Goal: Navigation & Orientation: Find specific page/section

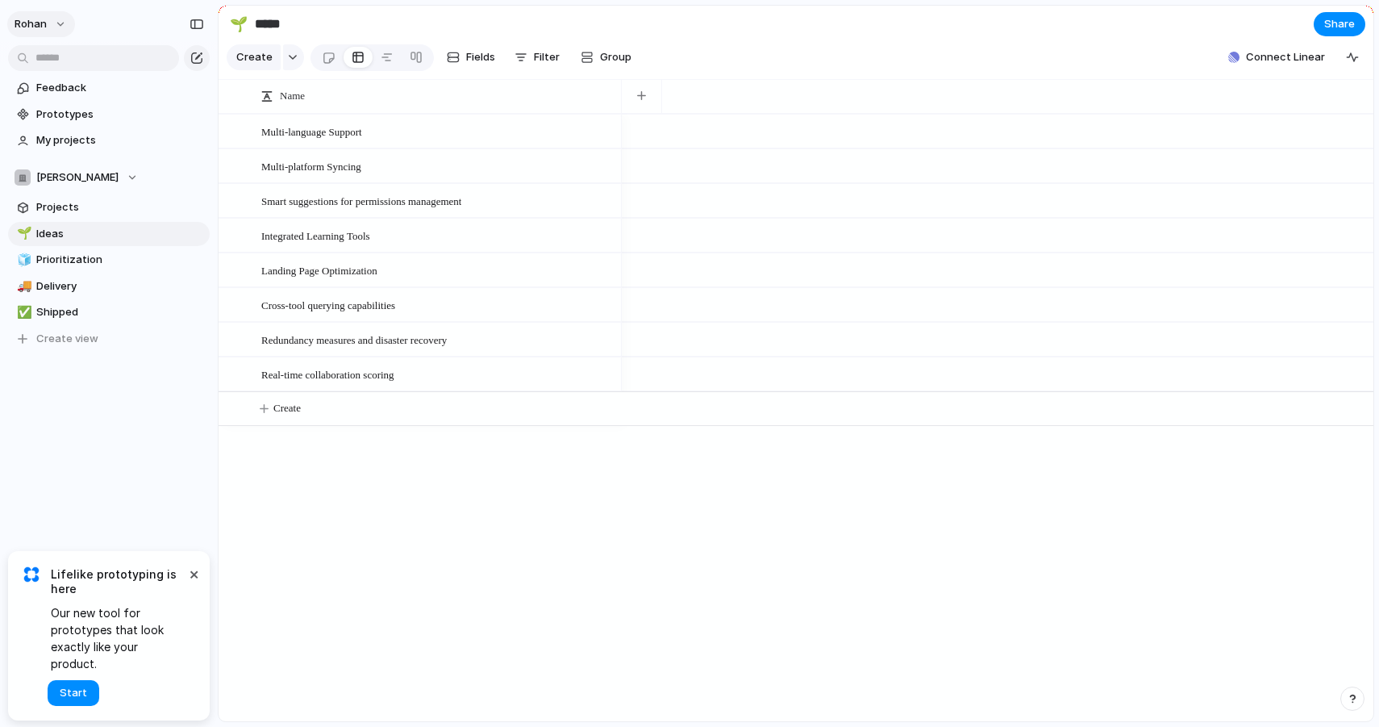
click at [34, 15] on button "rohan" at bounding box center [41, 24] width 68 height 26
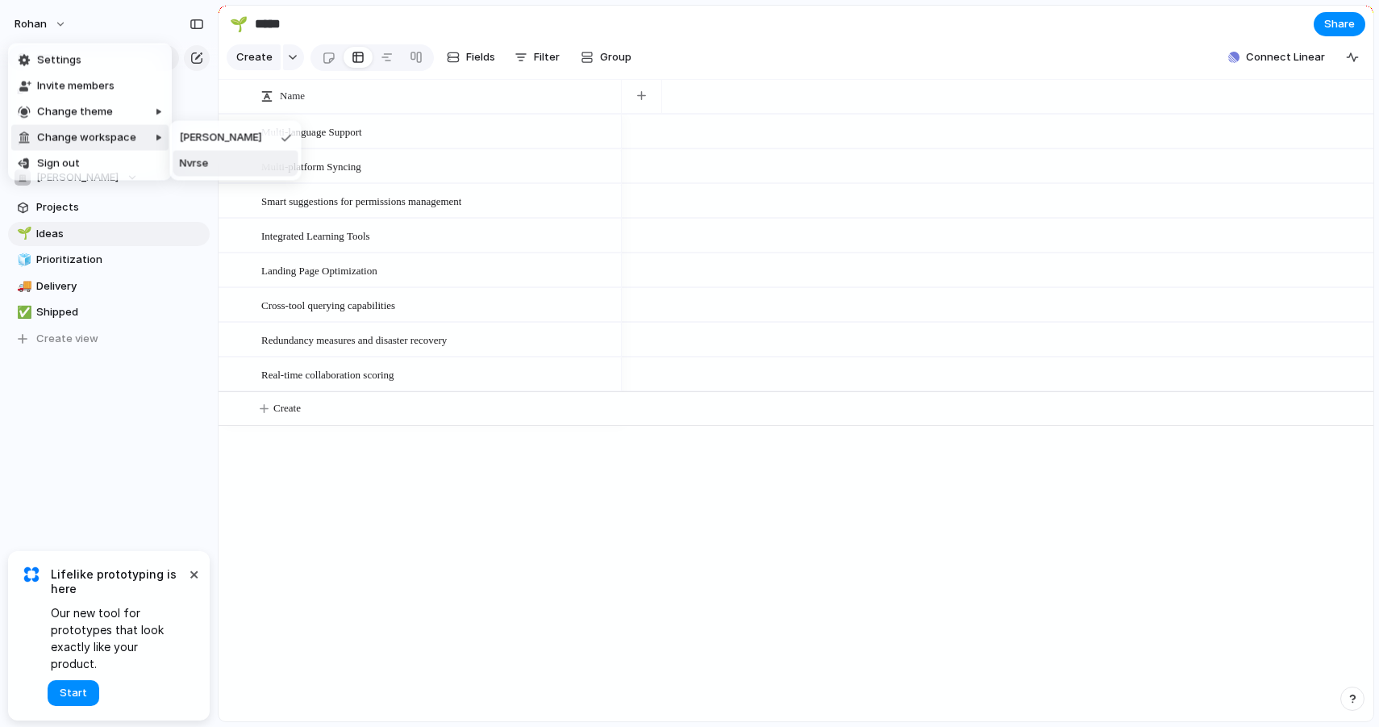
click at [224, 160] on li "Nvrse" at bounding box center [235, 164] width 125 height 26
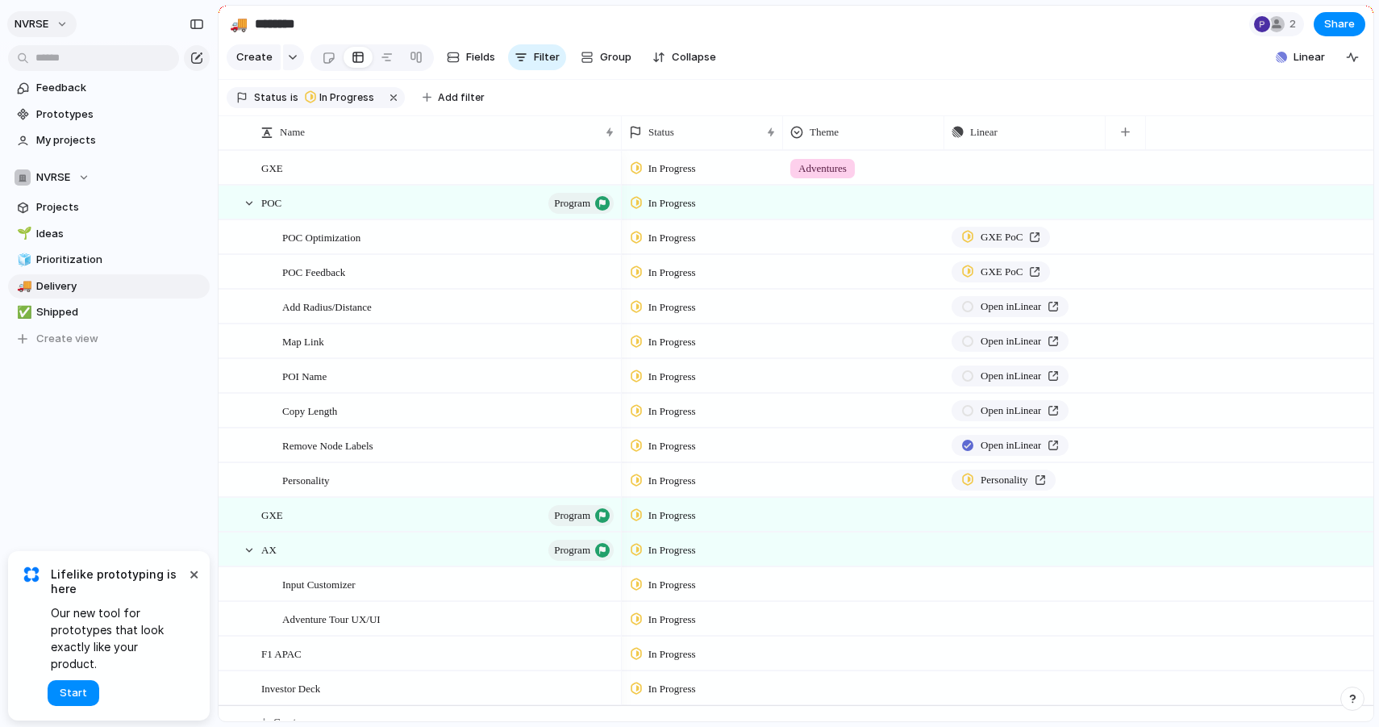
click at [57, 17] on button "NVRSE" at bounding box center [41, 24] width 69 height 26
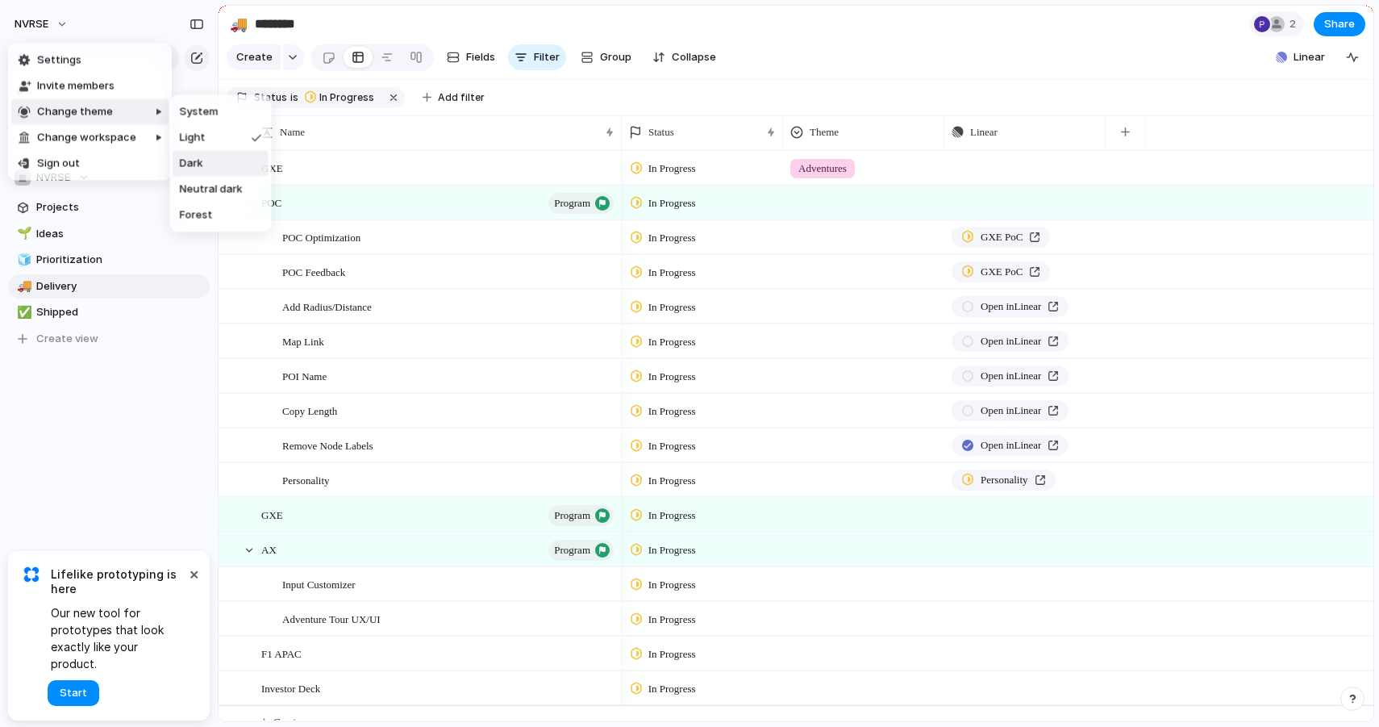
click at [215, 164] on li "Dark" at bounding box center [220, 164] width 95 height 26
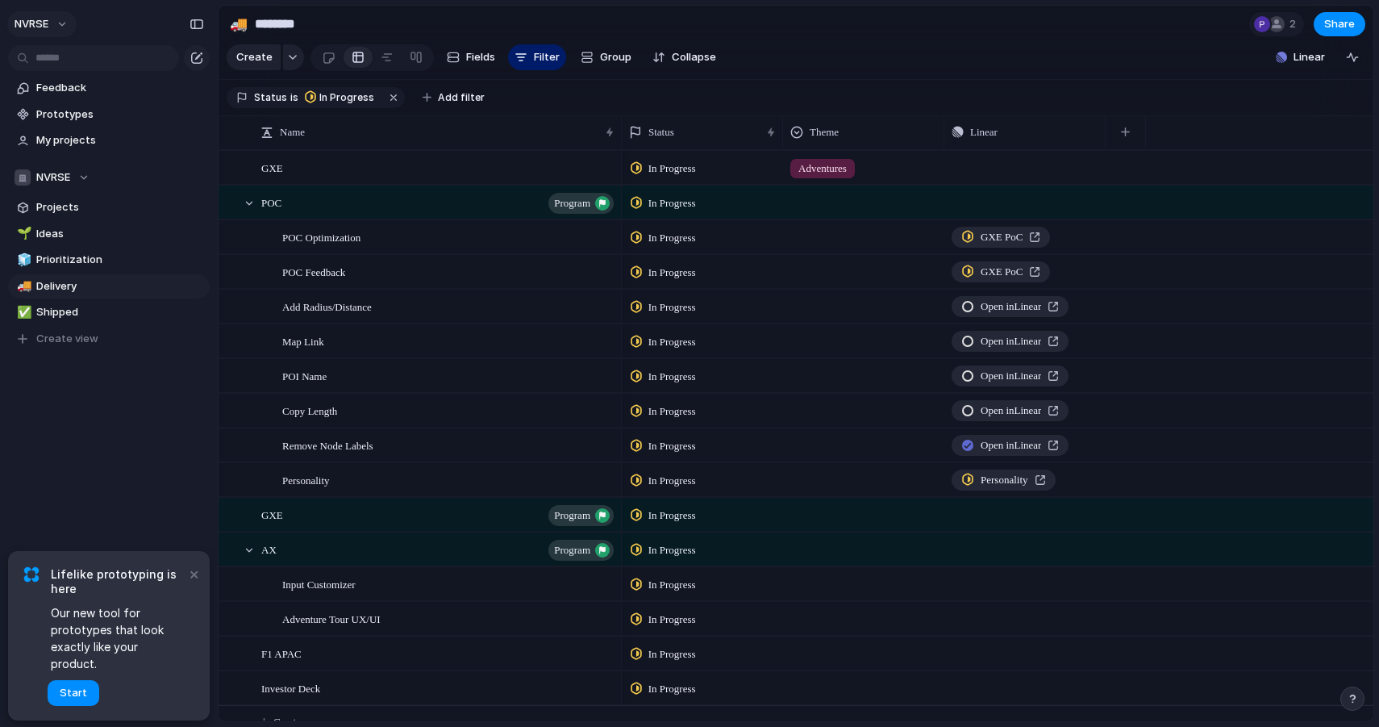
click at [60, 31] on button "NVRSE" at bounding box center [41, 24] width 69 height 26
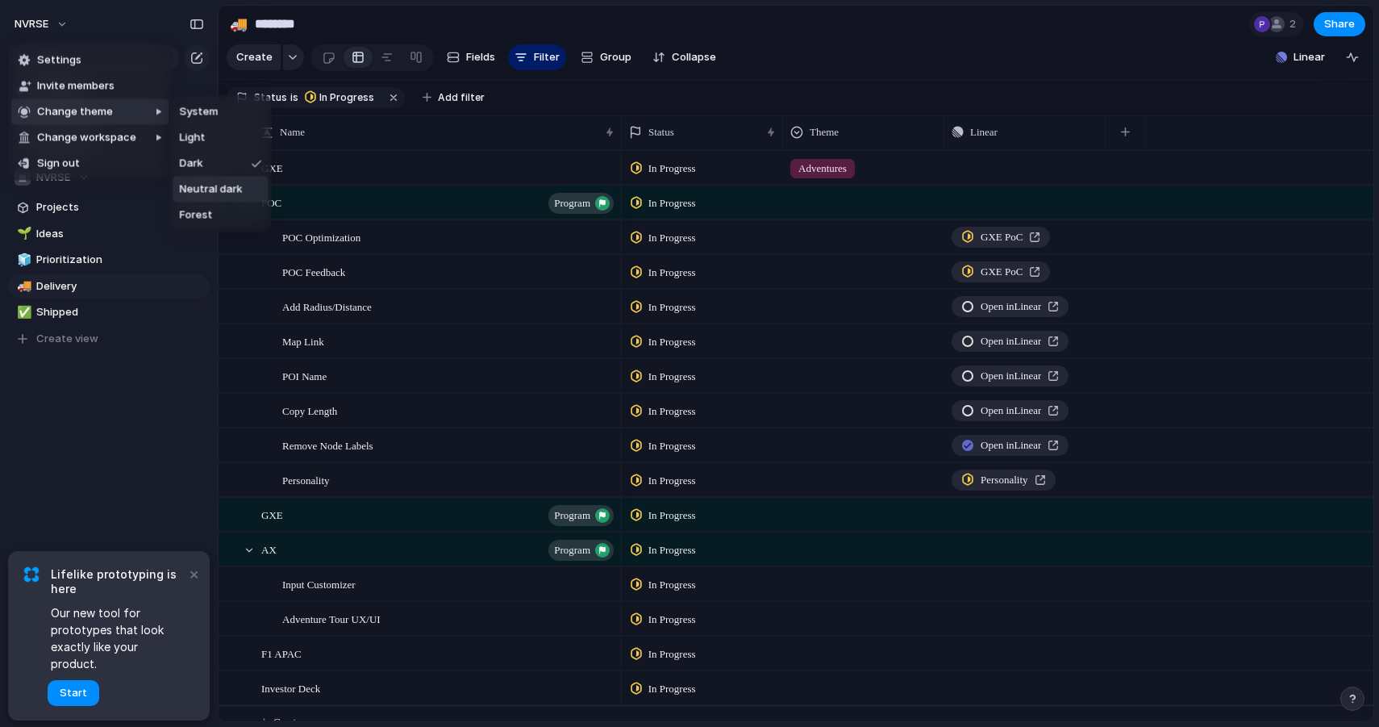
click at [206, 189] on span "Neutral dark" at bounding box center [211, 189] width 63 height 16
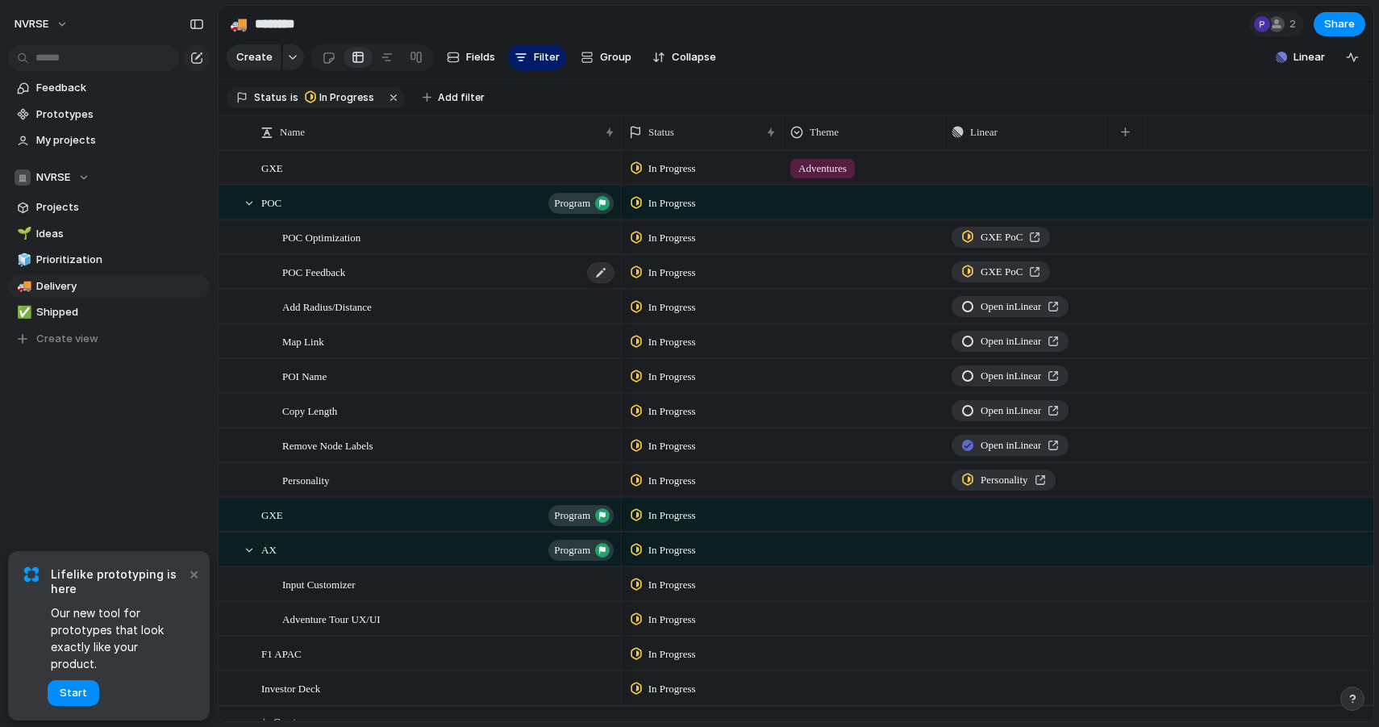
click at [336, 265] on span "POC Feedback" at bounding box center [313, 271] width 63 height 19
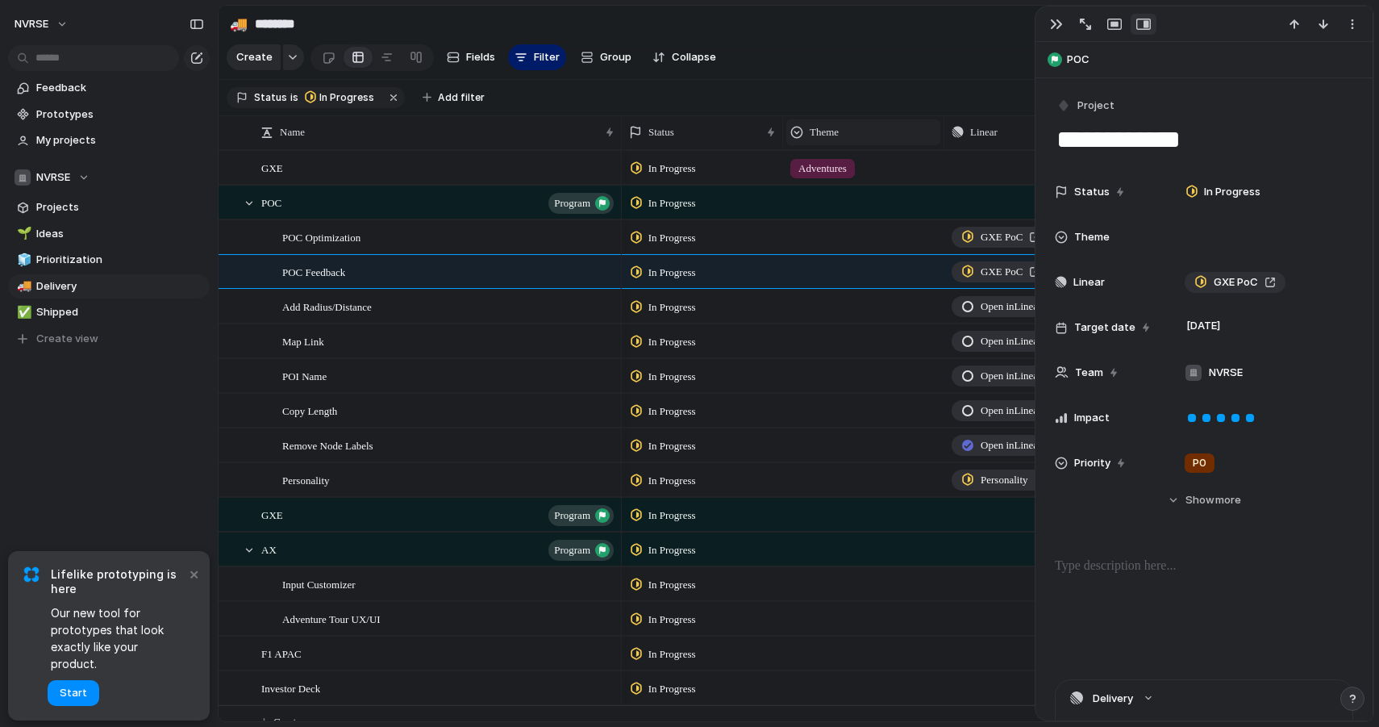
click at [893, 120] on div "Theme" at bounding box center [863, 132] width 154 height 26
click at [855, 79] on div "Modify Hide Sort ascending Sort descending" at bounding box center [689, 363] width 1379 height 727
click at [1053, 19] on div "button" at bounding box center [1056, 24] width 13 height 13
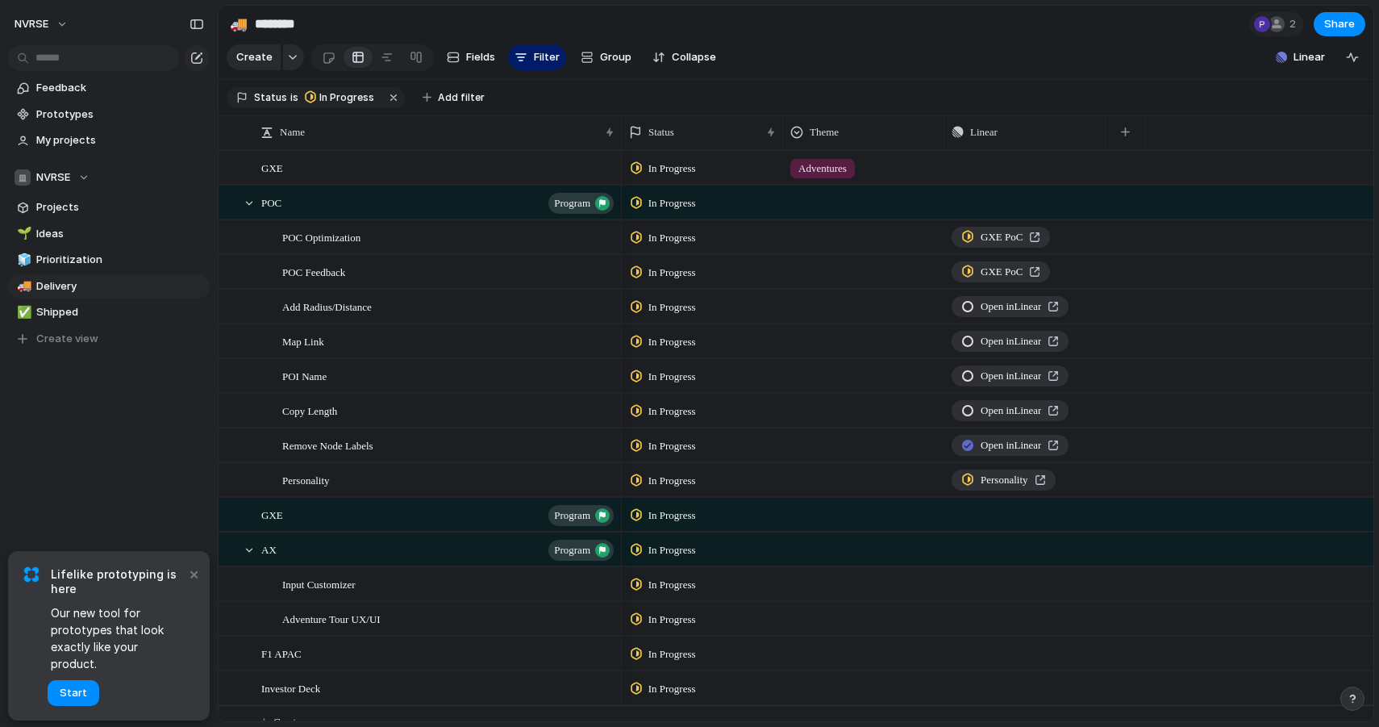
scroll to position [19, 0]
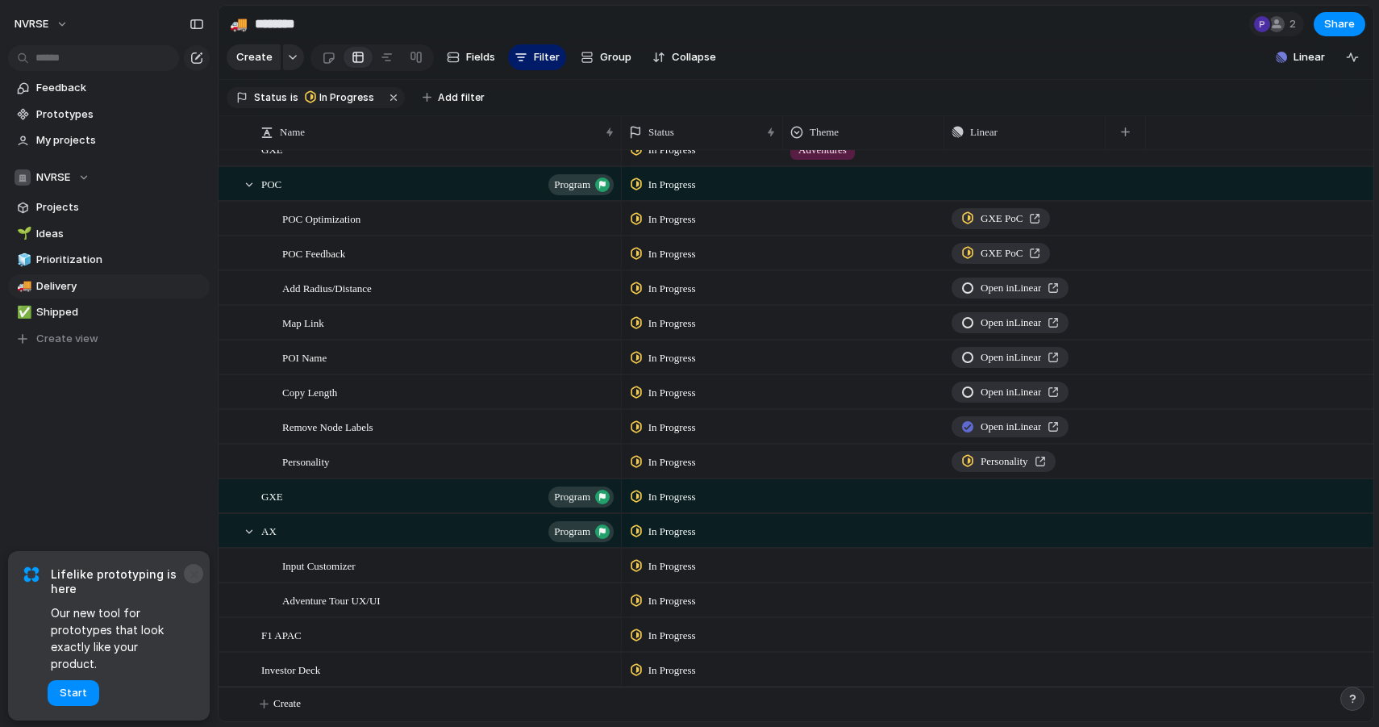
click at [197, 583] on button "×" at bounding box center [193, 573] width 19 height 19
